Goal: Book appointment/travel/reservation

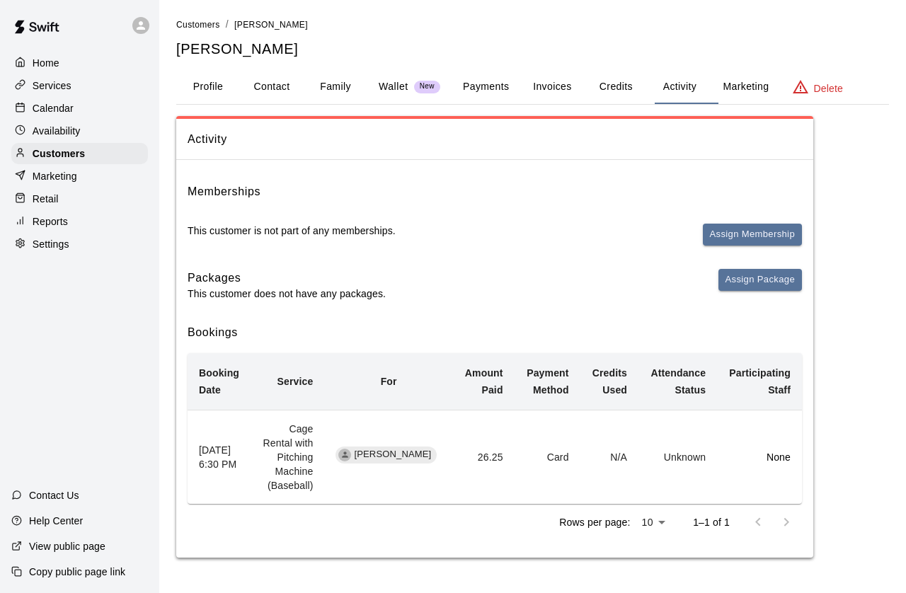
click at [67, 115] on p "Calendar" at bounding box center [53, 108] width 41 height 14
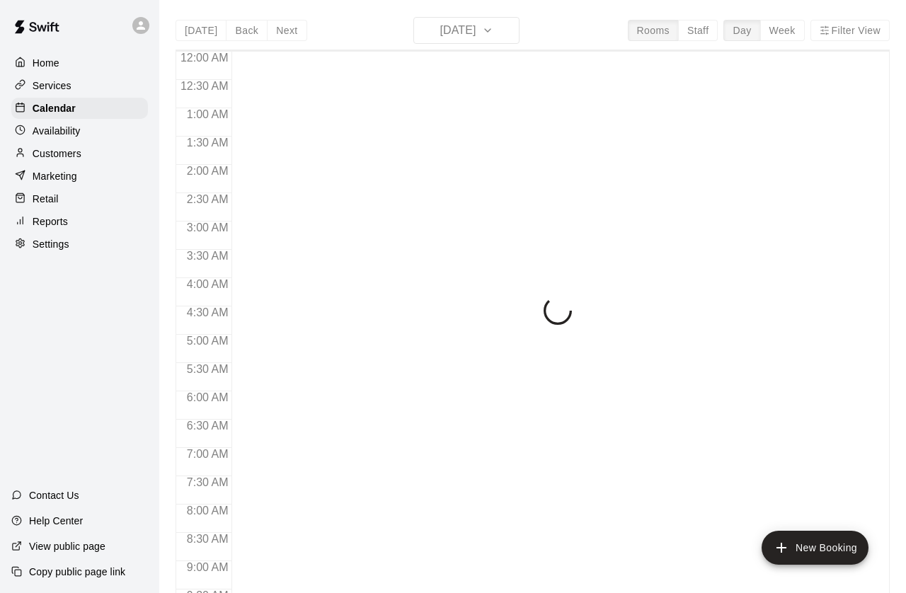
scroll to position [749, 0]
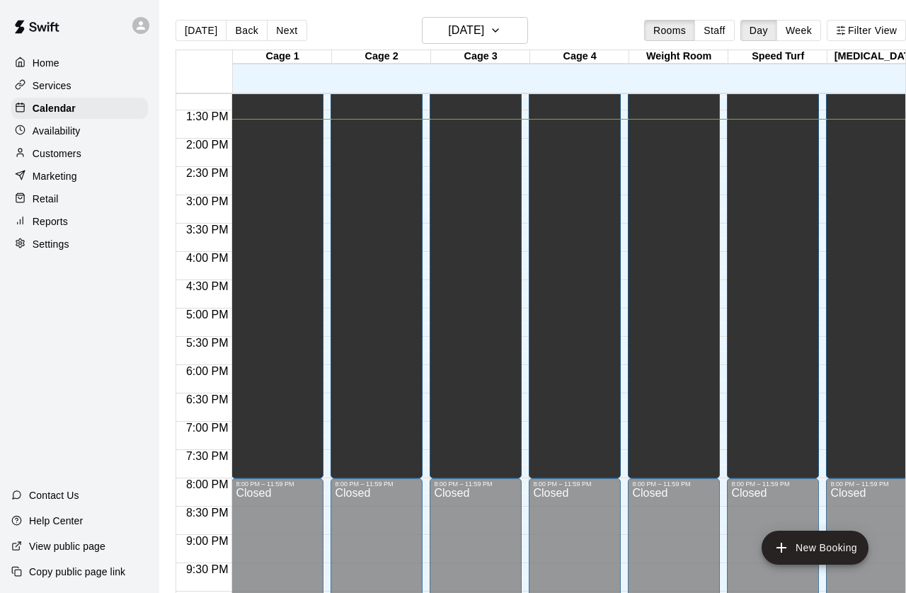
click at [295, 29] on button "Next" at bounding box center [287, 30] width 40 height 21
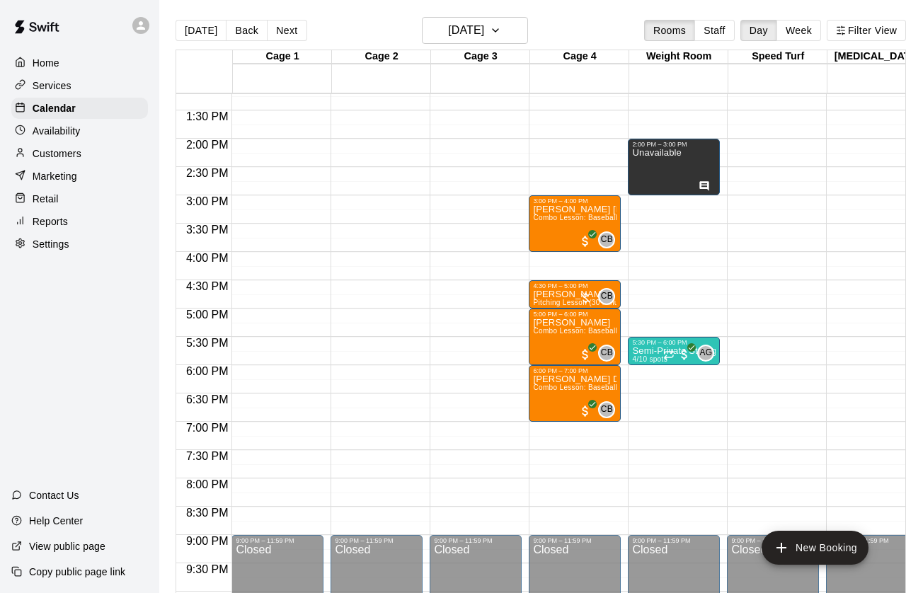
click at [570, 295] on p "[PERSON_NAME]" at bounding box center [575, 295] width 84 height 0
click at [553, 313] on icon "edit" at bounding box center [548, 311] width 17 height 17
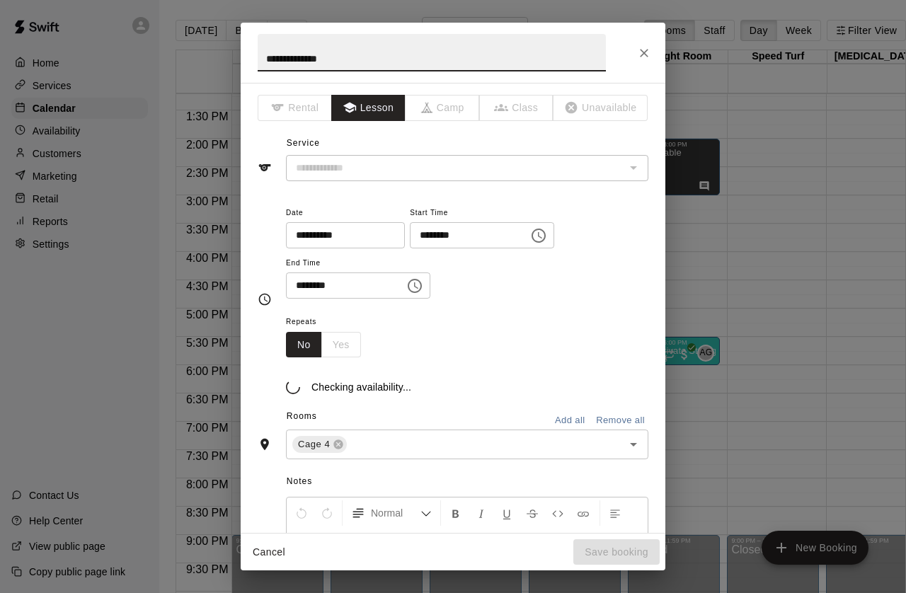
type input "**********"
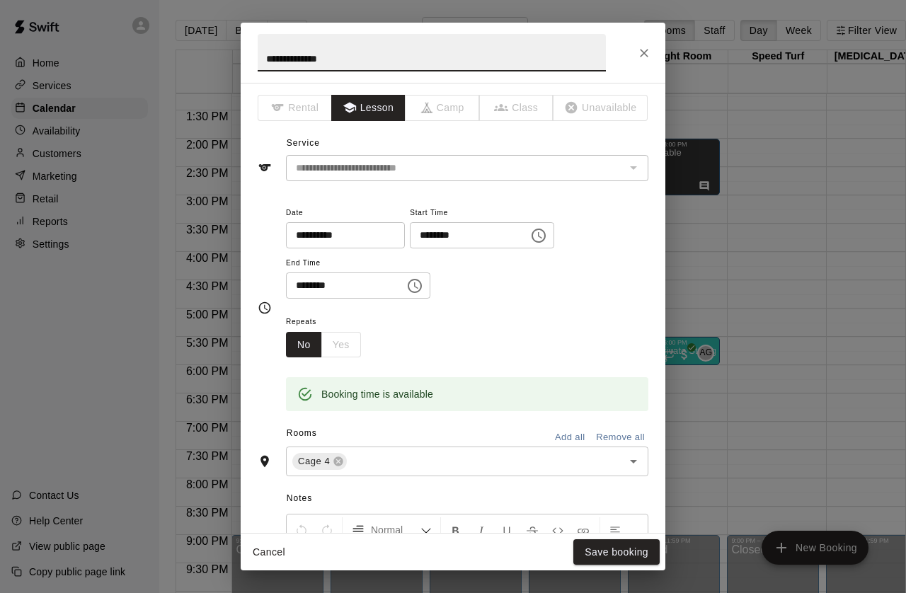
click at [477, 238] on input "********" at bounding box center [464, 235] width 109 height 26
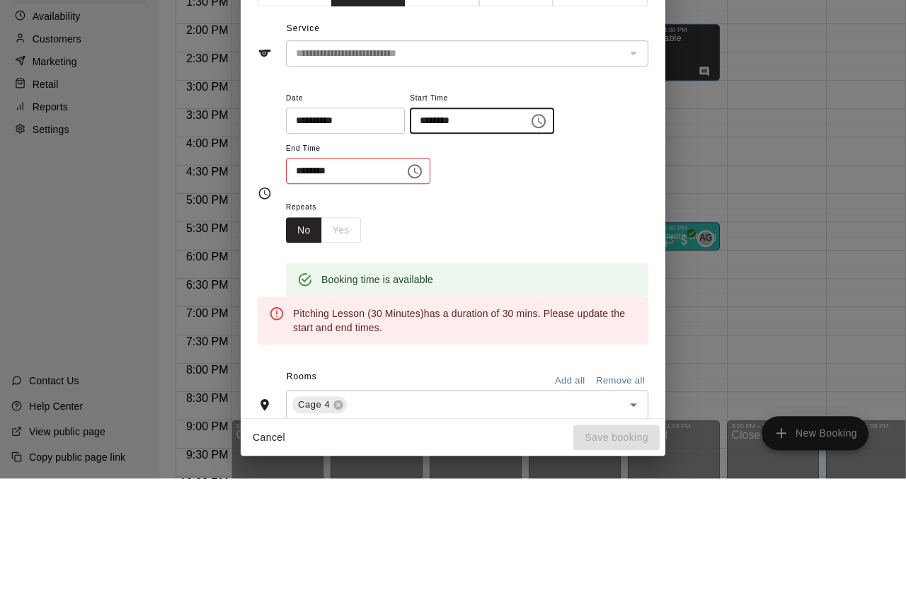
type input "********"
click at [406, 278] on icon "Choose time, selected time is 5:00 PM" at bounding box center [414, 286] width 17 height 17
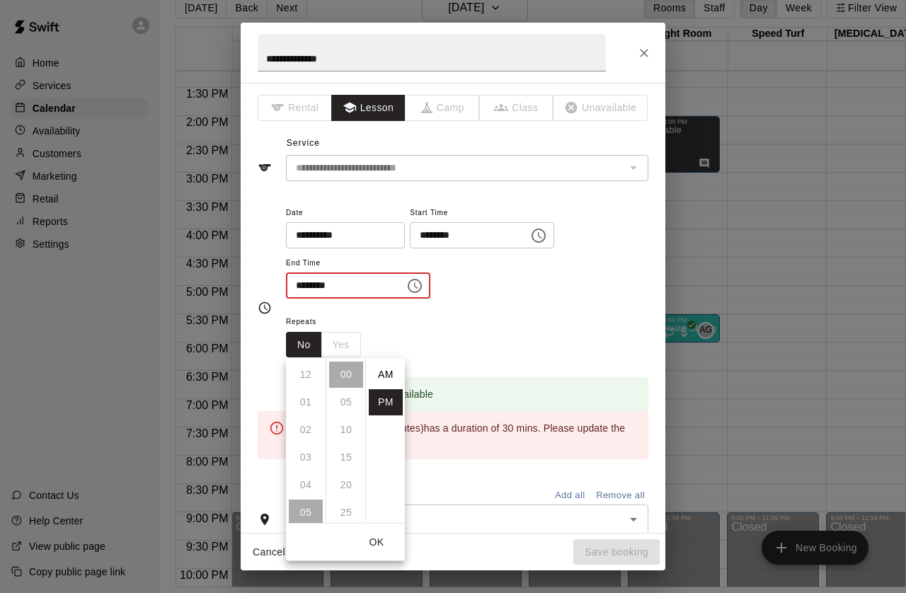
scroll to position [25, 0]
click at [307, 390] on li "06" at bounding box center [306, 403] width 34 height 26
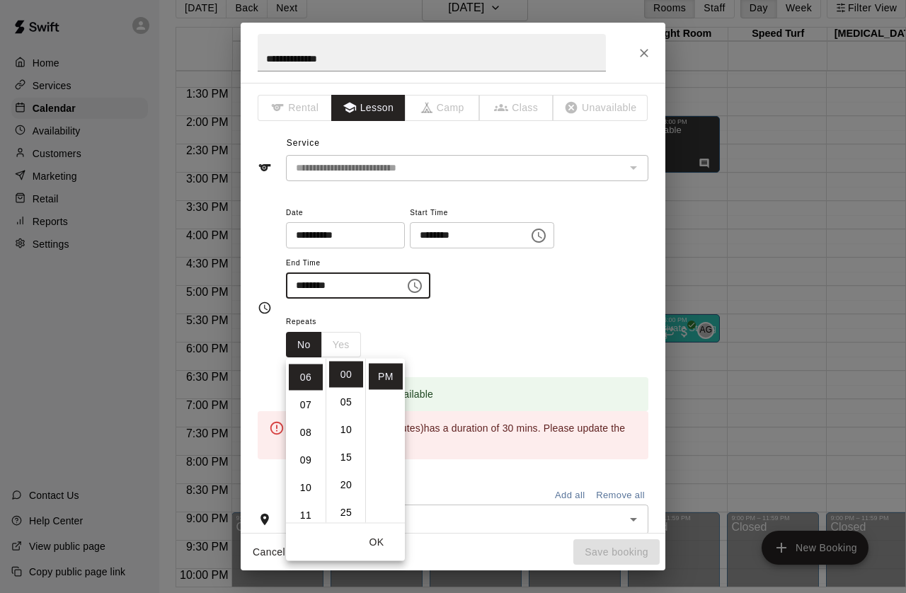
scroll to position [166, 0]
click at [351, 455] on li "30" at bounding box center [346, 468] width 34 height 26
type input "********"
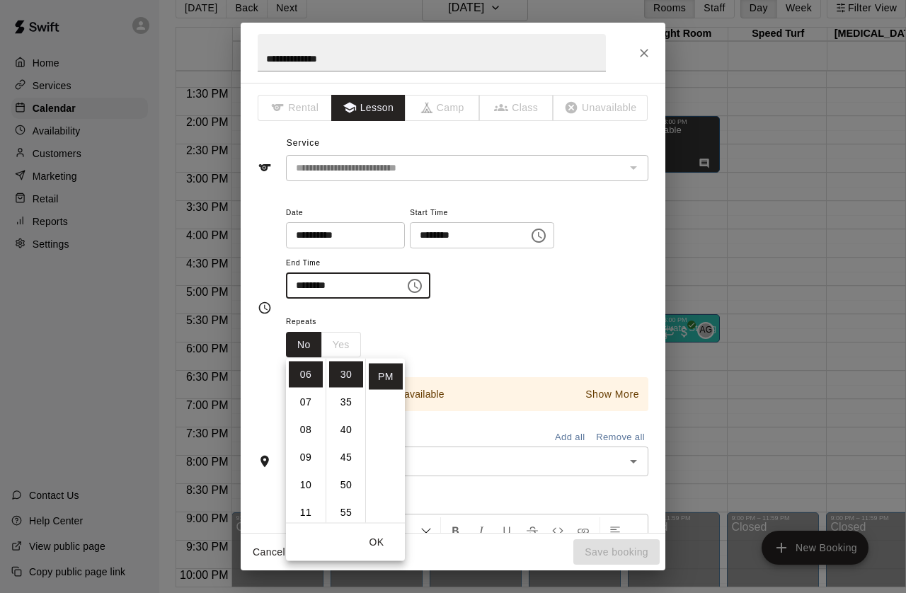
click at [385, 530] on button "OK" at bounding box center [376, 543] width 45 height 26
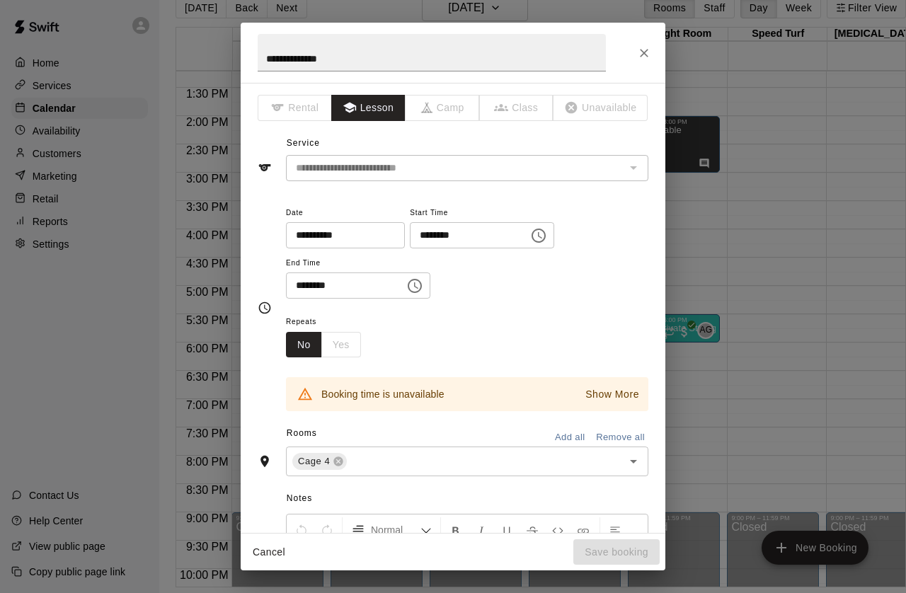
click at [337, 467] on icon at bounding box center [338, 461] width 9 height 9
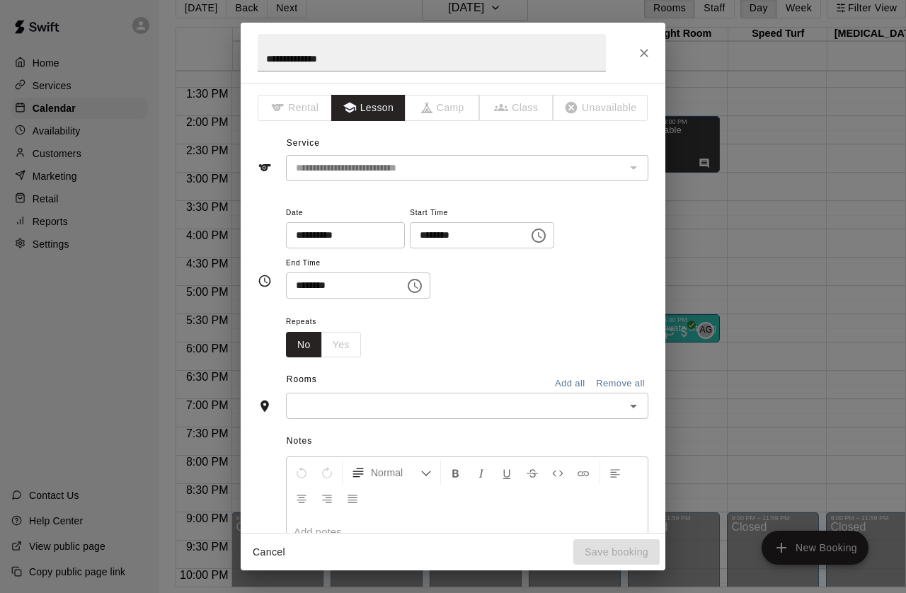
click at [430, 415] on input "text" at bounding box center [455, 406] width 331 height 18
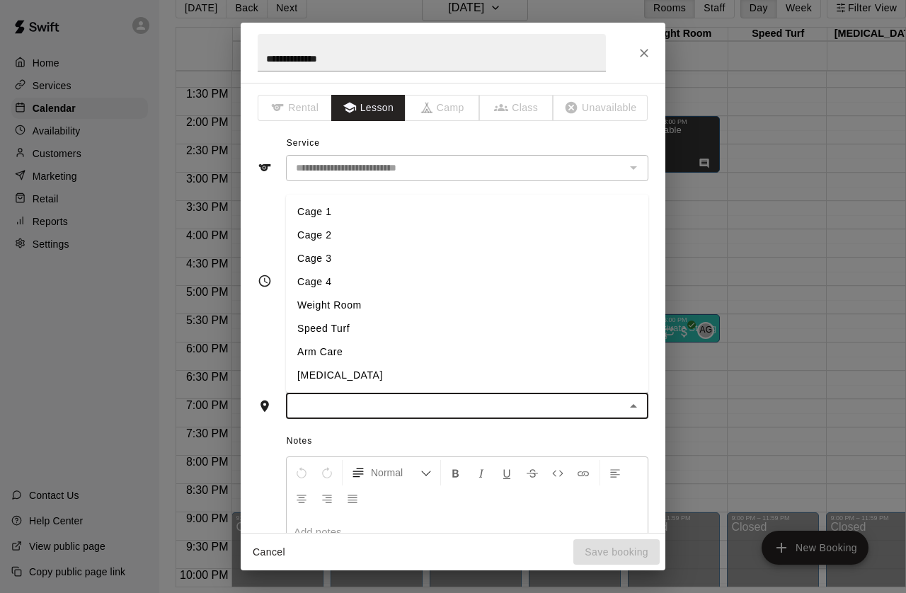
scroll to position [76, 2]
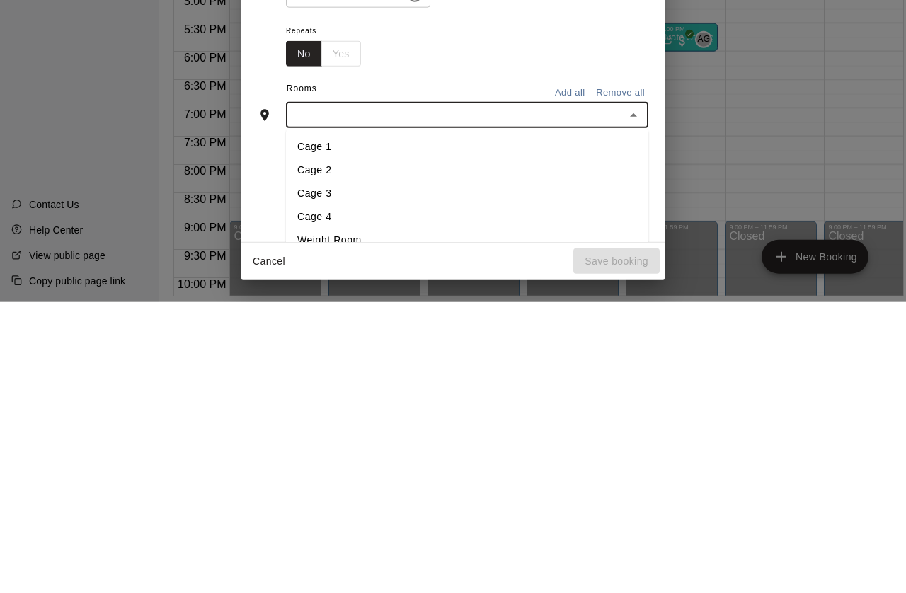
click at [349, 473] on li "Cage 3" at bounding box center [467, 484] width 363 height 23
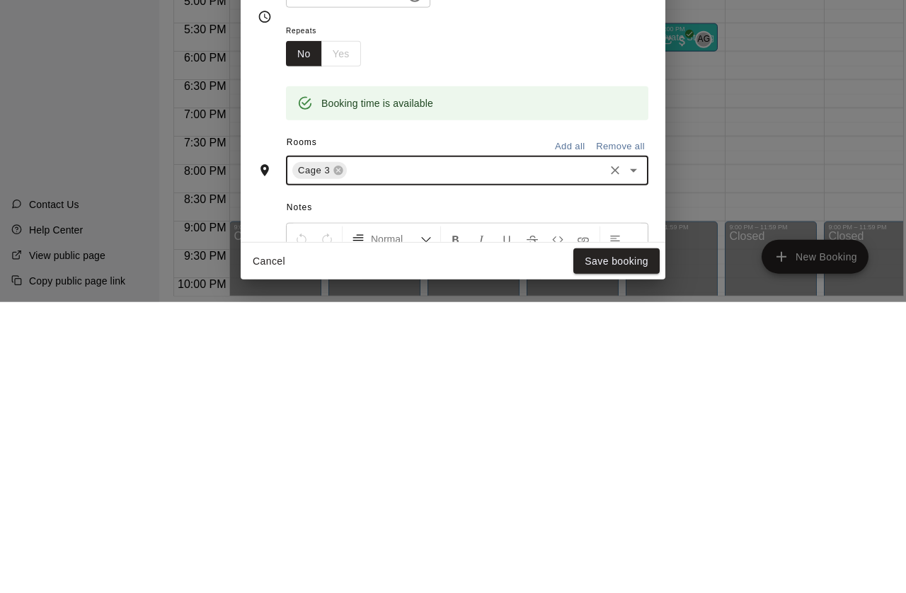
click at [593, 313] on div "Repeats No Yes" at bounding box center [467, 335] width 363 height 45
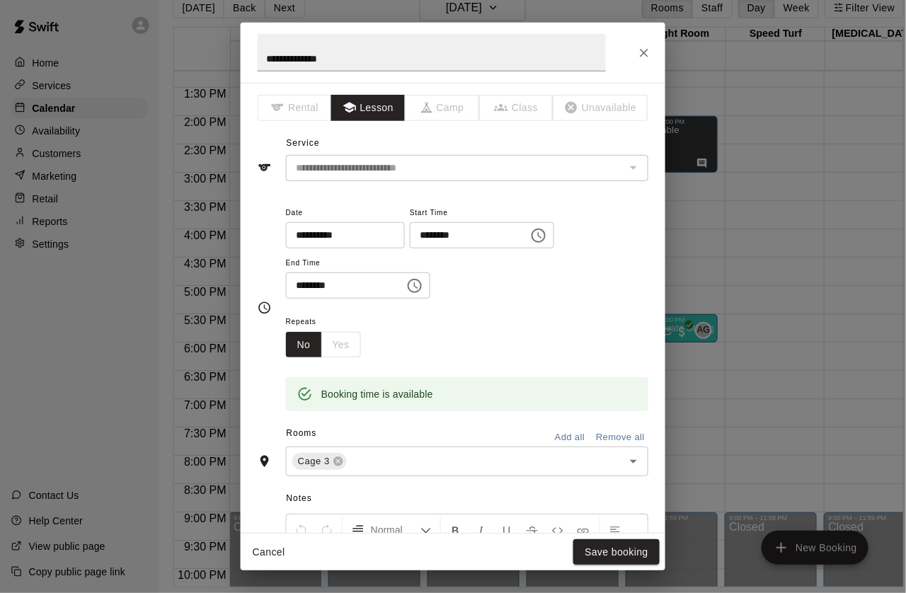
click at [635, 550] on button "Save booking" at bounding box center [617, 553] width 86 height 26
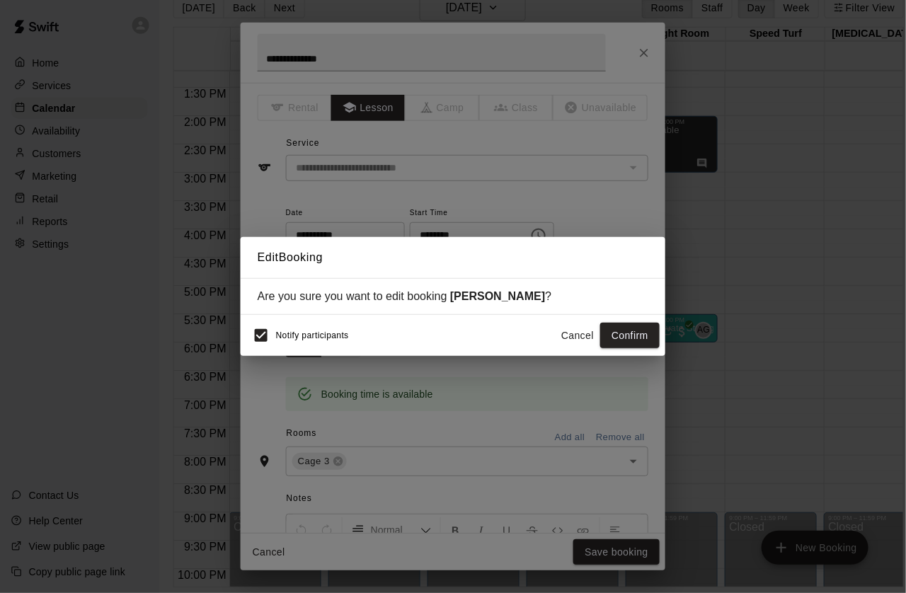
scroll to position [76, 3]
click at [637, 346] on button "Confirm" at bounding box center [630, 336] width 59 height 26
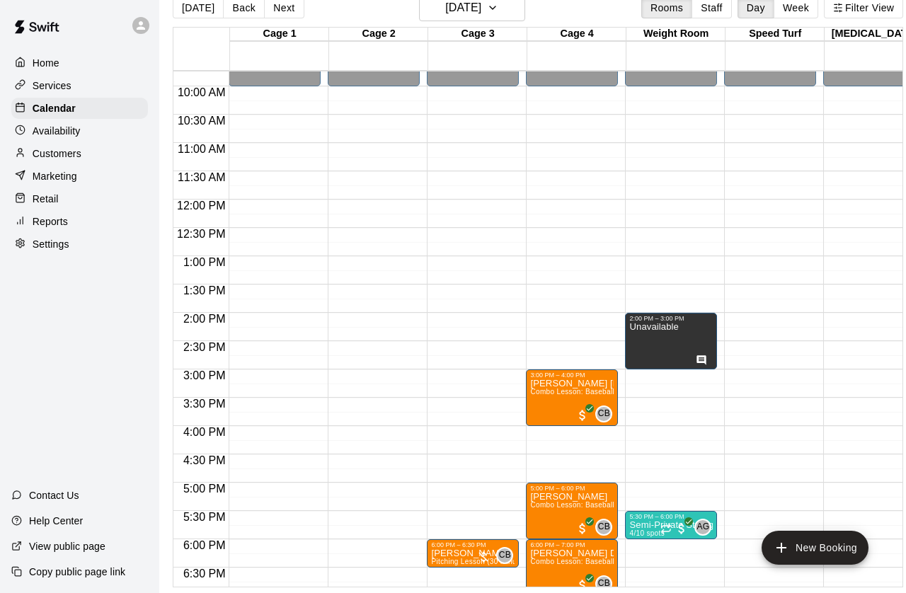
scroll to position [551, 0]
click at [706, 353] on div at bounding box center [704, 360] width 16 height 14
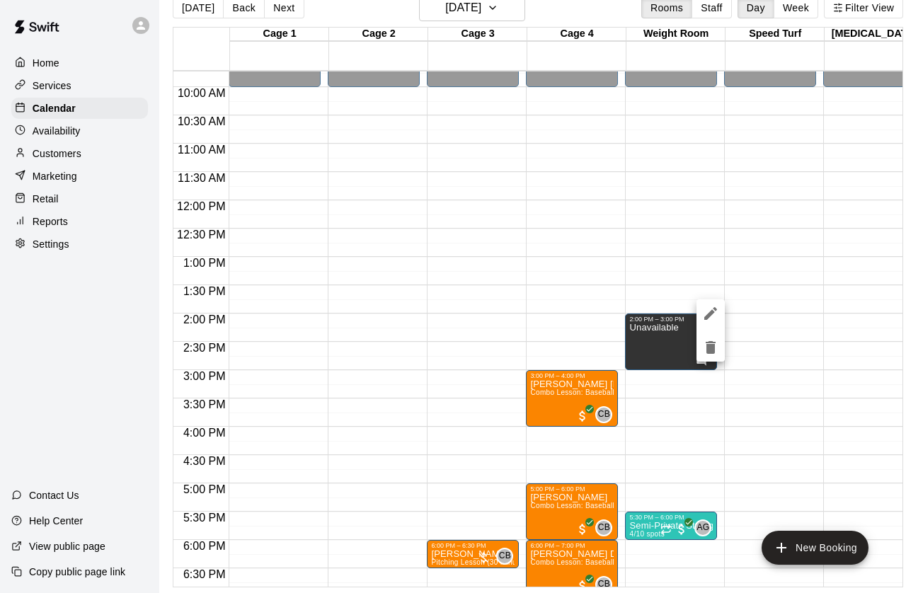
click at [712, 309] on icon "edit" at bounding box center [711, 313] width 17 height 17
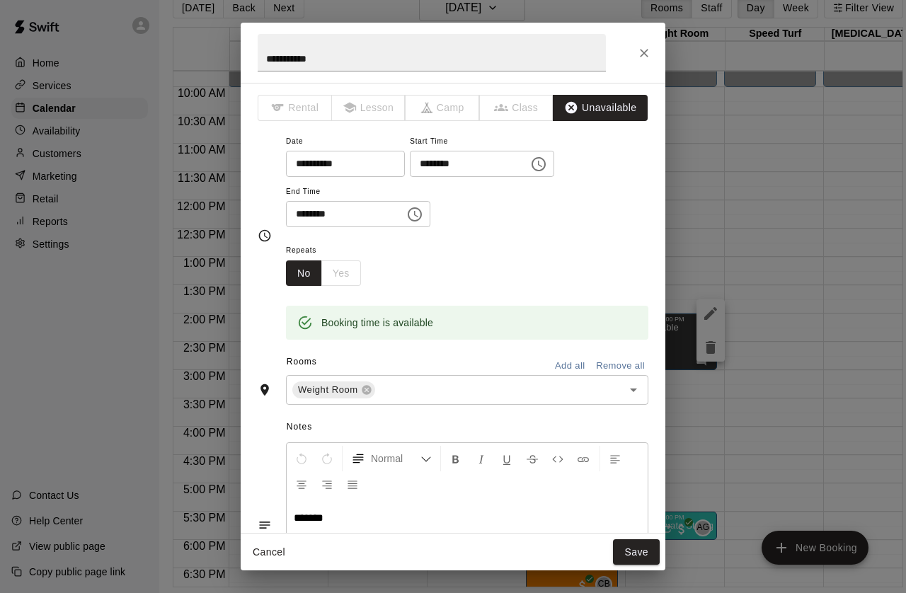
click at [644, 56] on icon "Close" at bounding box center [644, 53] width 14 height 14
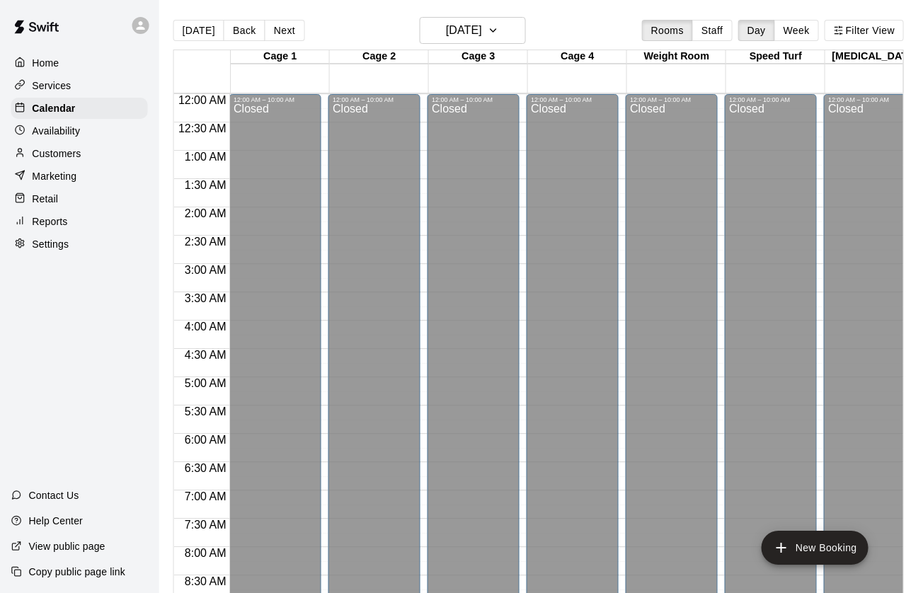
scroll to position [0, 3]
click at [499, 30] on icon "button" at bounding box center [492, 30] width 11 height 17
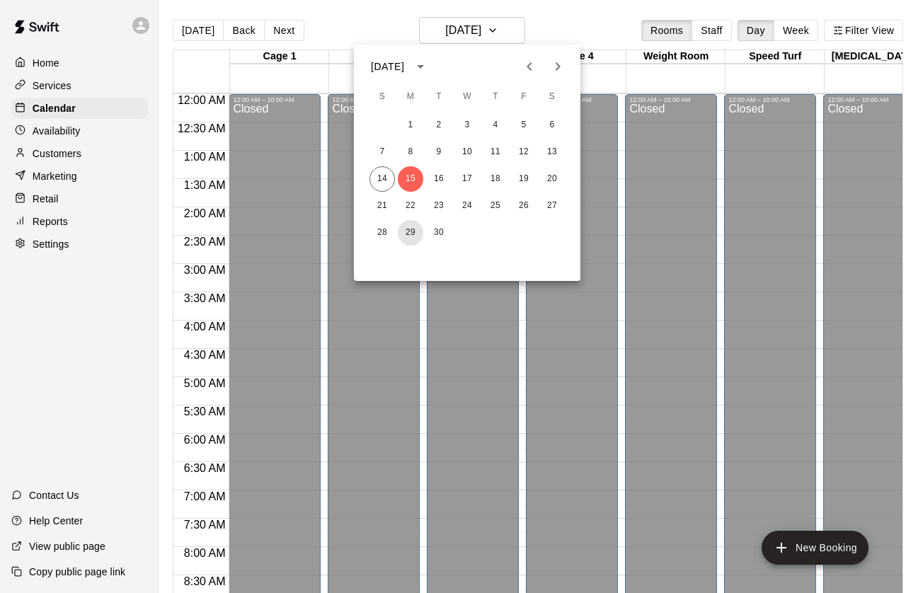
click at [413, 234] on button "29" at bounding box center [410, 232] width 25 height 25
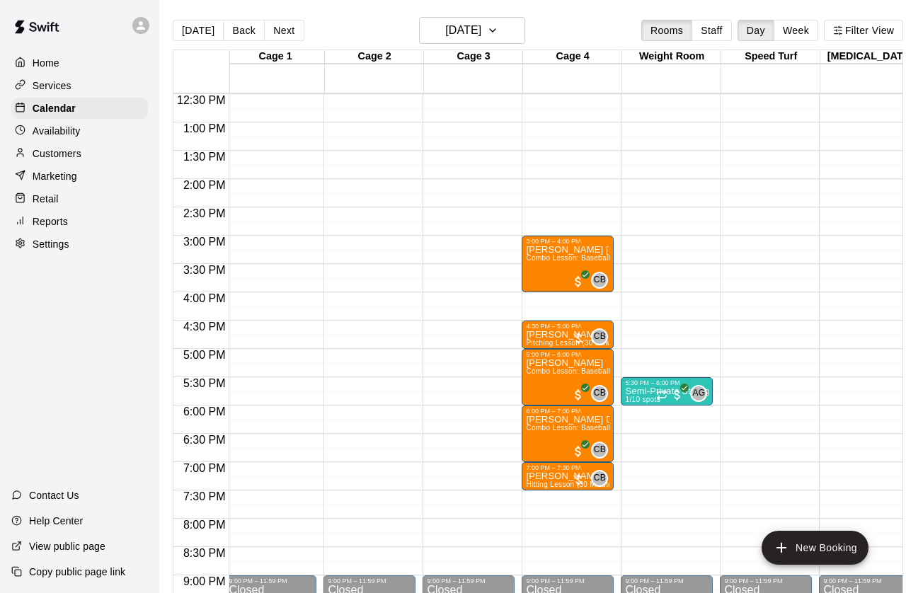
click at [572, 335] on p "[PERSON_NAME]" at bounding box center [568, 335] width 84 height 0
click at [547, 353] on icon "edit" at bounding box center [541, 351] width 17 height 17
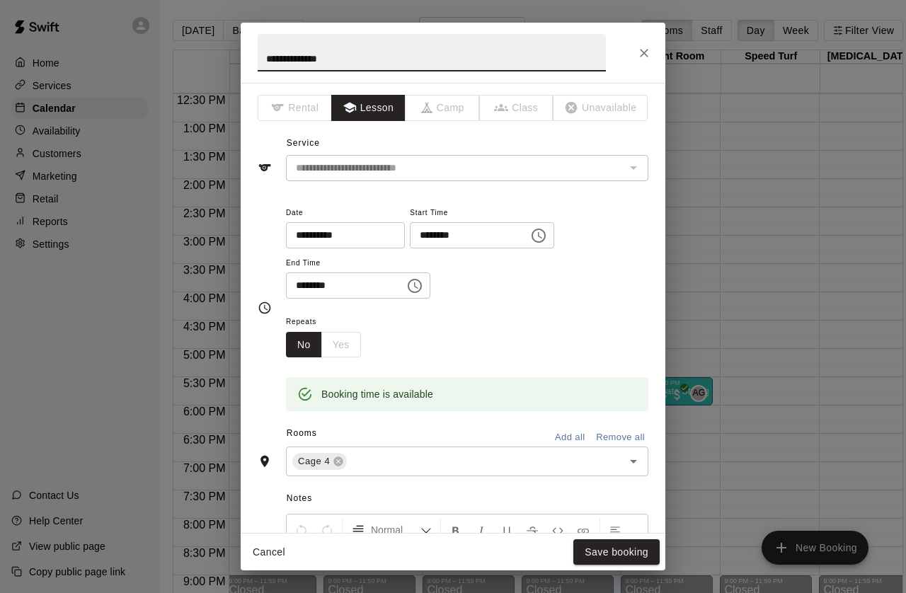
click at [532, 243] on icon "Choose time, selected time is 4:30 PM" at bounding box center [539, 236] width 14 height 14
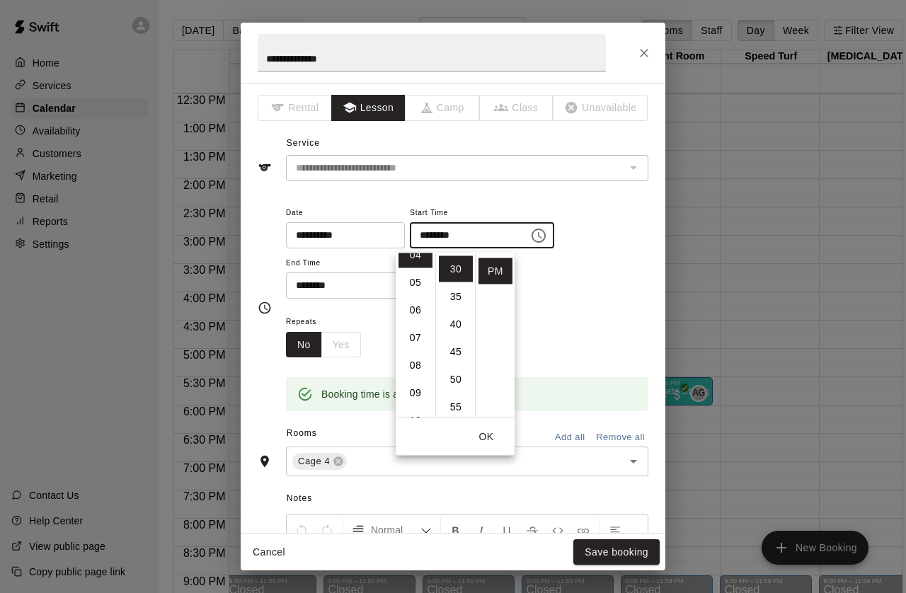
click at [420, 305] on li "06" at bounding box center [416, 310] width 34 height 26
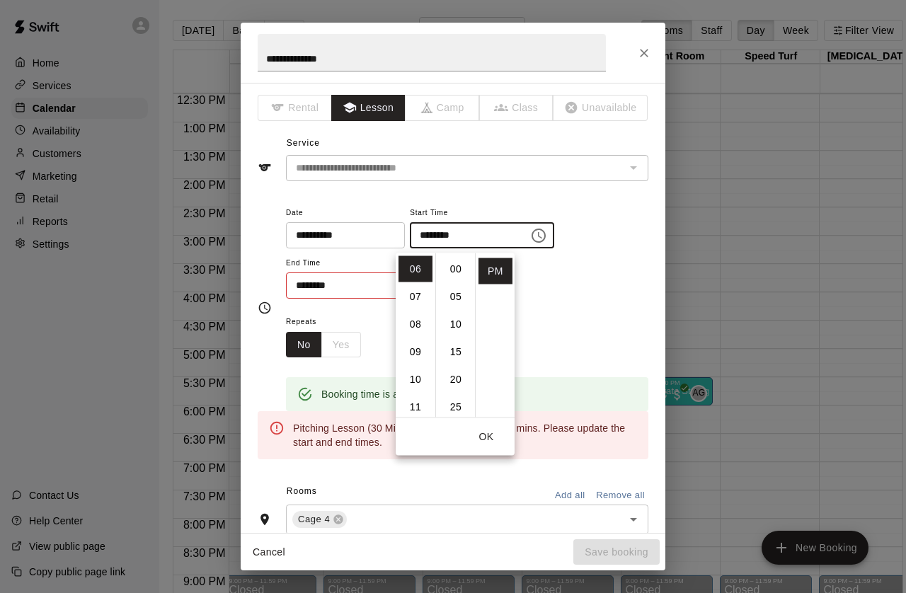
click at [456, 264] on li "00" at bounding box center [456, 269] width 34 height 26
type input "********"
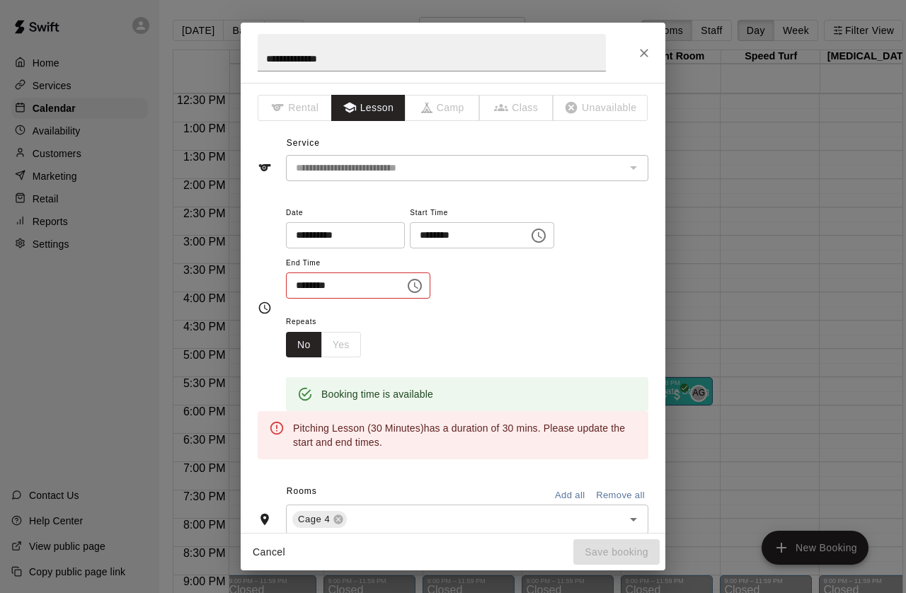
click at [572, 307] on div "**********" at bounding box center [467, 259] width 363 height 110
click at [406, 290] on icon "Choose time, selected time is 5:00 PM" at bounding box center [414, 286] width 17 height 17
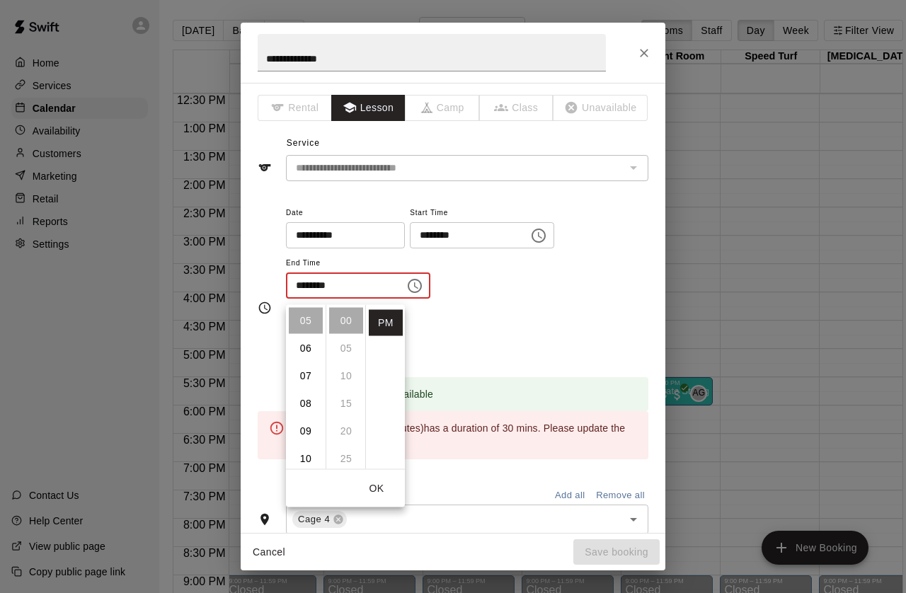
click at [308, 346] on li "06" at bounding box center [306, 349] width 34 height 26
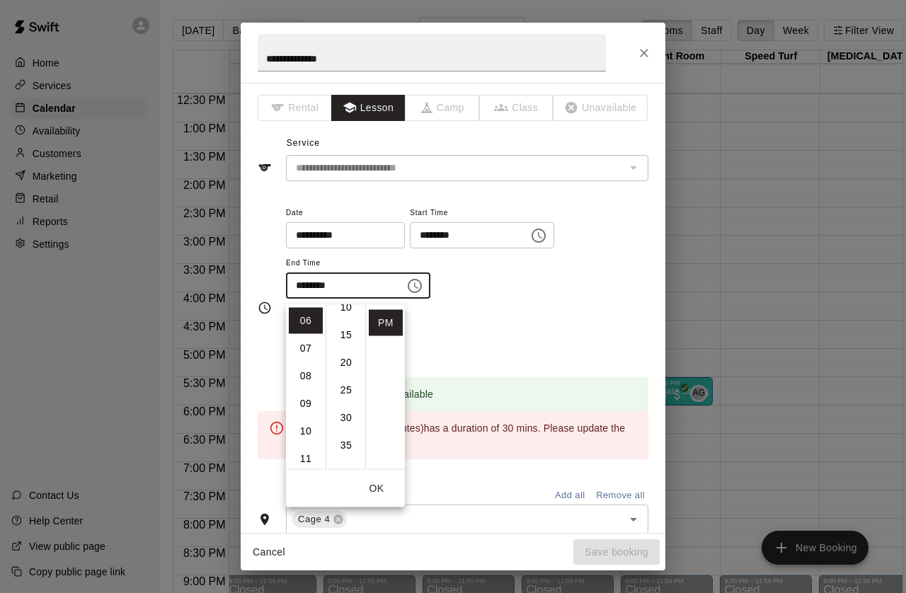
click at [348, 419] on li "30" at bounding box center [346, 418] width 34 height 26
type input "********"
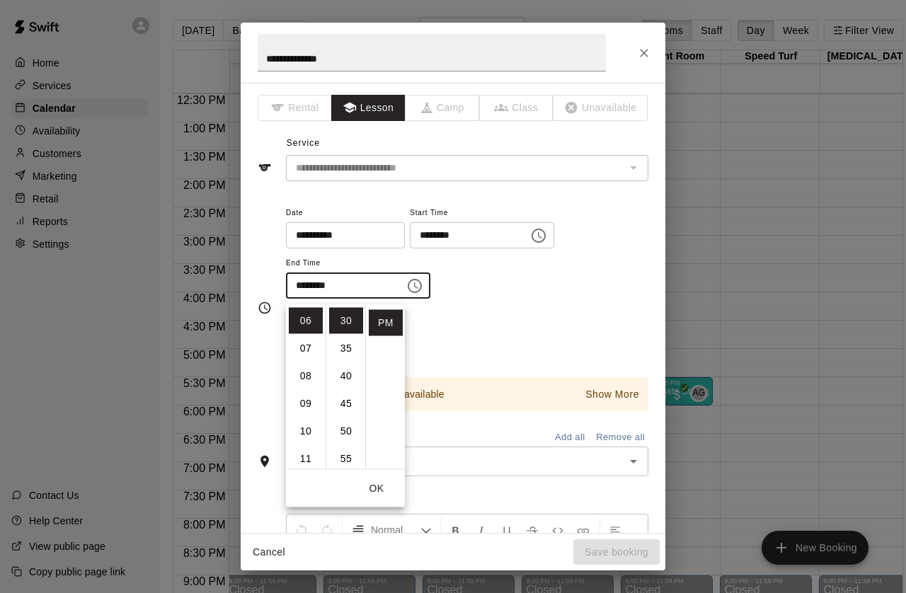
click at [375, 489] on button "OK" at bounding box center [376, 489] width 45 height 26
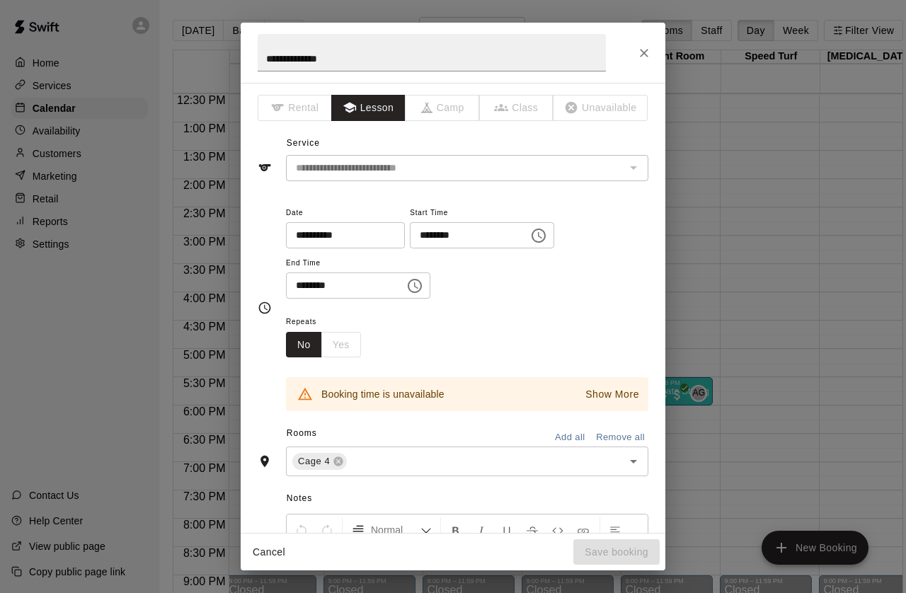
click at [336, 467] on icon at bounding box center [338, 461] width 11 height 11
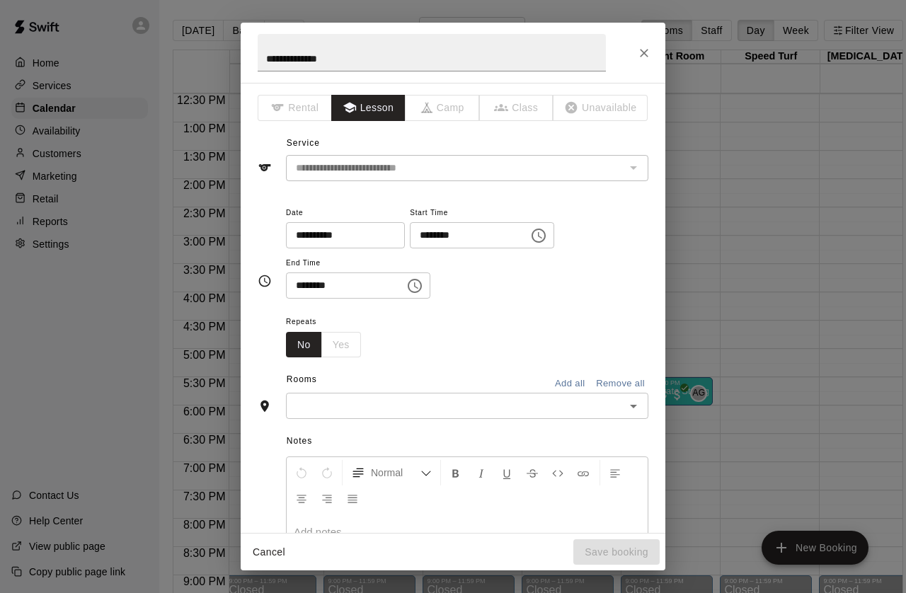
click at [433, 414] on input "text" at bounding box center [455, 406] width 331 height 18
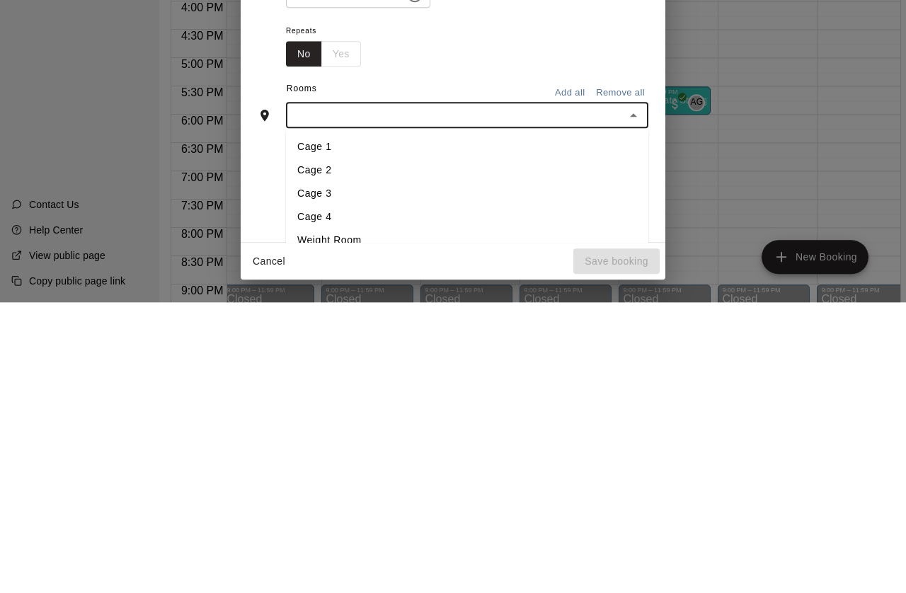
click at [334, 473] on li "Cage 3" at bounding box center [467, 484] width 363 height 23
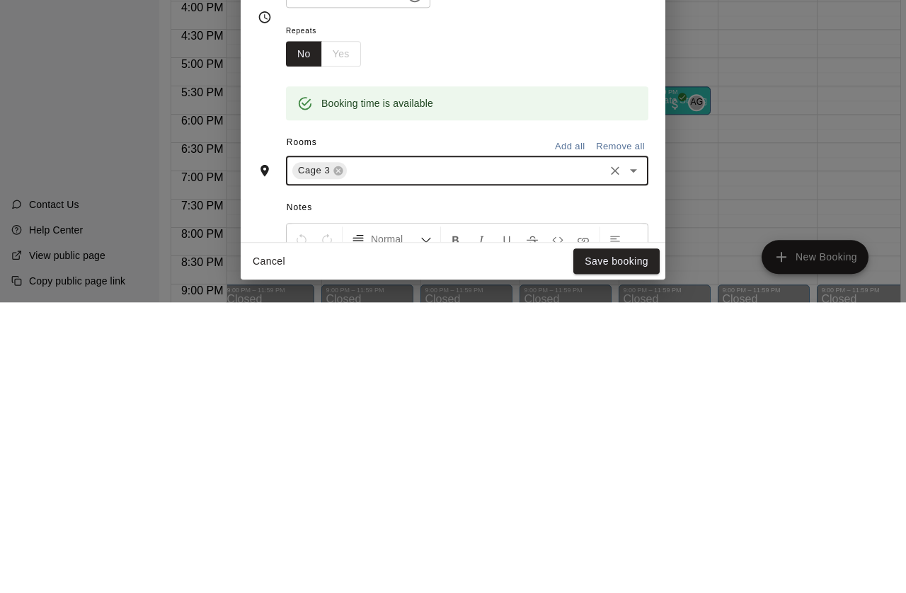
click at [528, 313] on div "Repeats No Yes" at bounding box center [467, 335] width 363 height 45
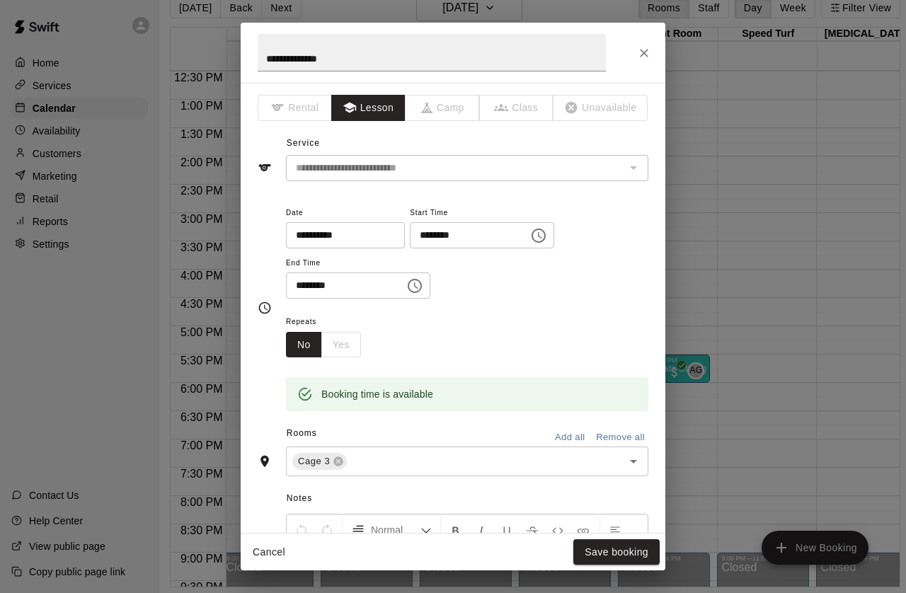
click at [621, 543] on button "Save booking" at bounding box center [617, 553] width 86 height 26
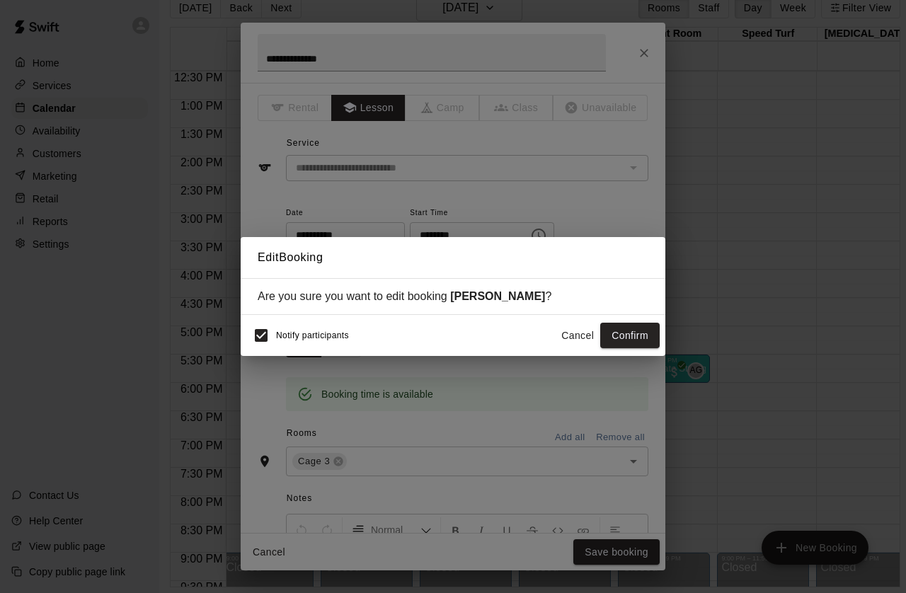
click at [637, 341] on button "Confirm" at bounding box center [630, 336] width 59 height 26
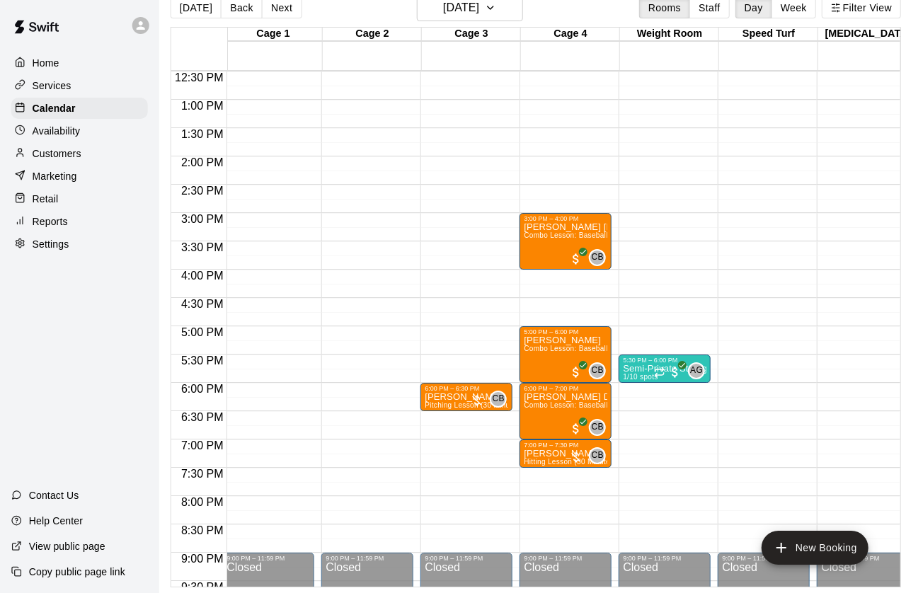
scroll to position [0, 5]
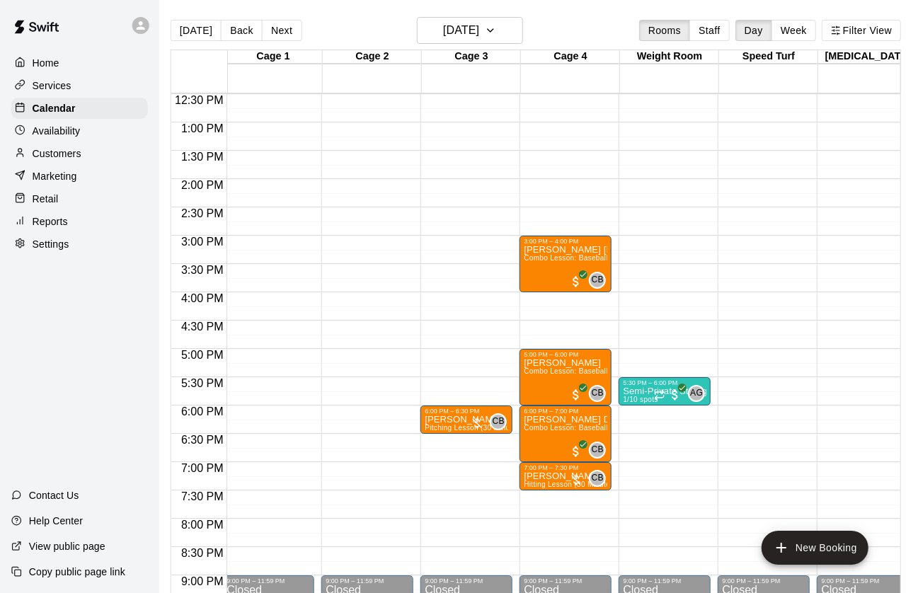
click at [200, 30] on button "[DATE]" at bounding box center [196, 30] width 51 height 21
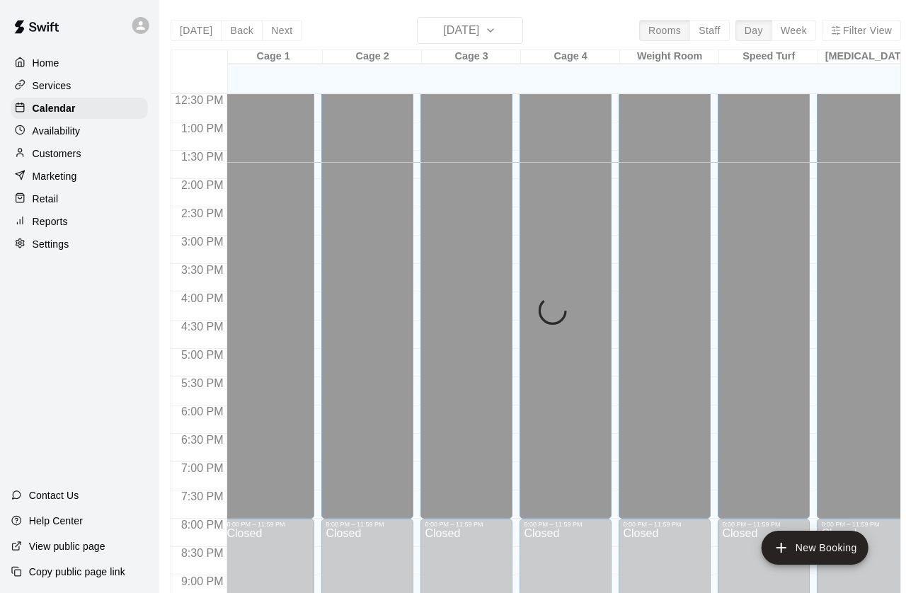
scroll to position [0, 6]
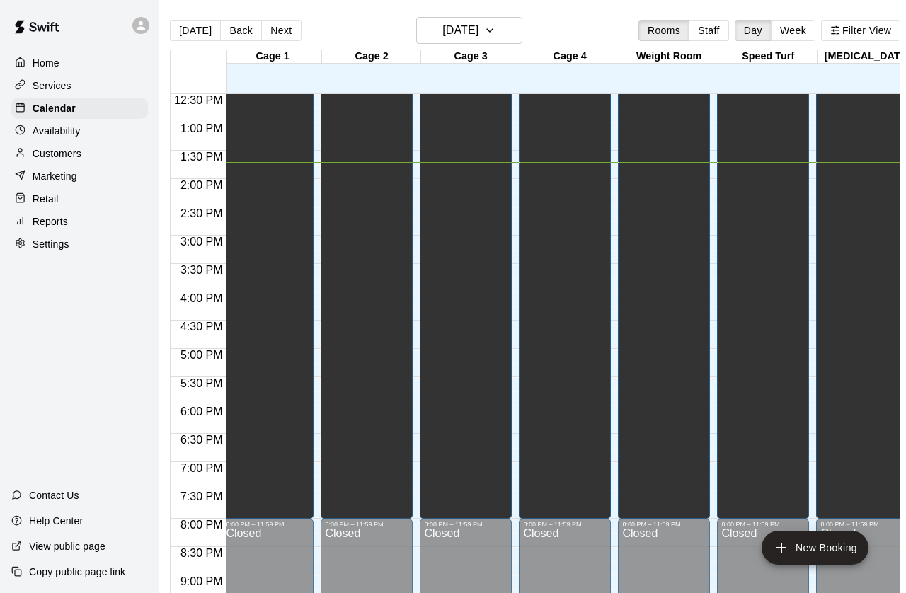
click at [288, 33] on button "Next" at bounding box center [281, 30] width 40 height 21
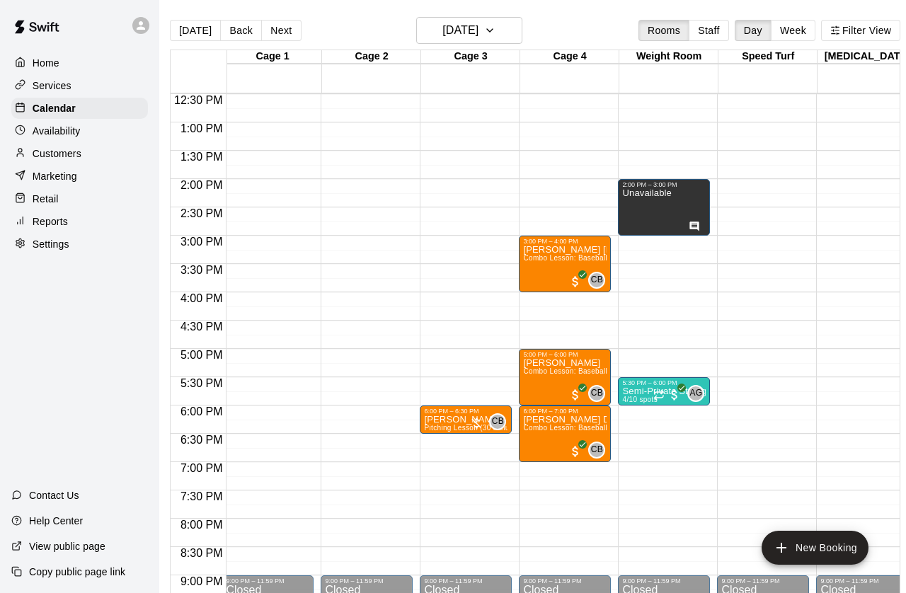
click at [285, 33] on button "Next" at bounding box center [281, 30] width 40 height 21
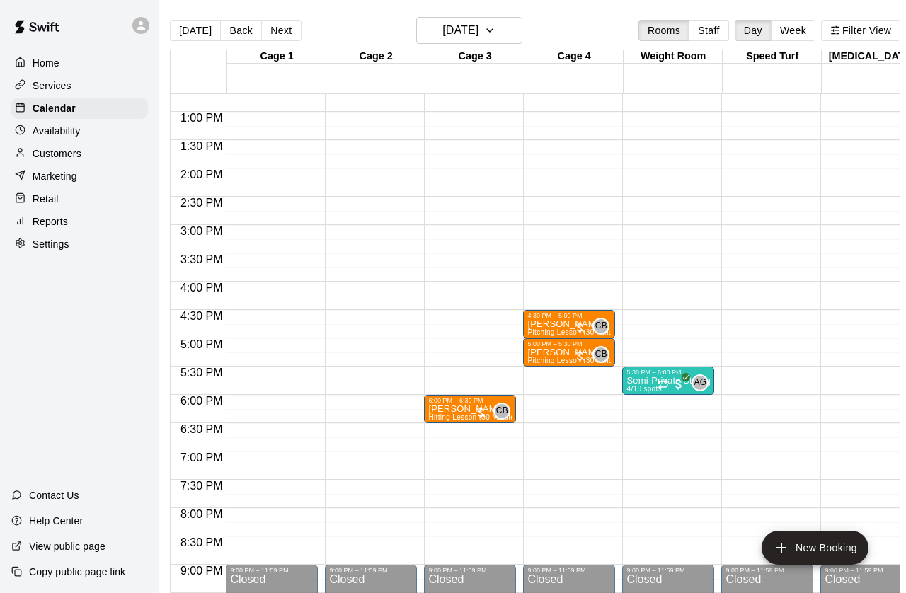
scroll to position [717, 0]
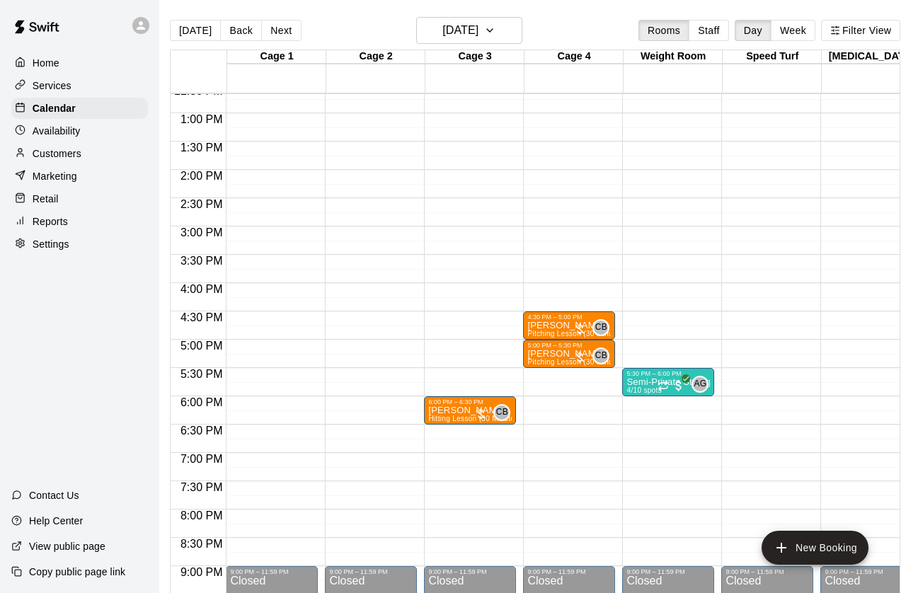
click at [81, 131] on p "Availability" at bounding box center [57, 131] width 48 height 14
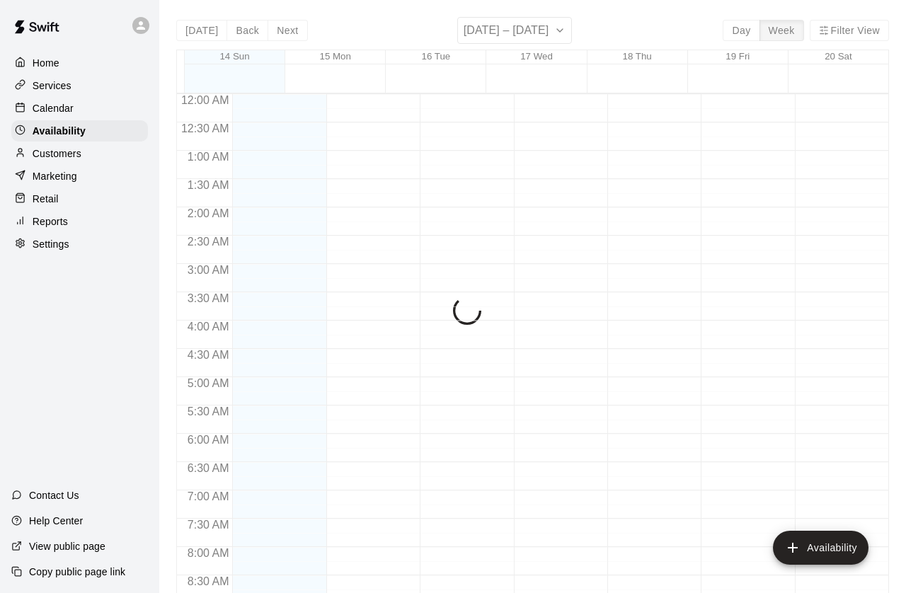
scroll to position [776, 0]
